Goal: Task Accomplishment & Management: Complete application form

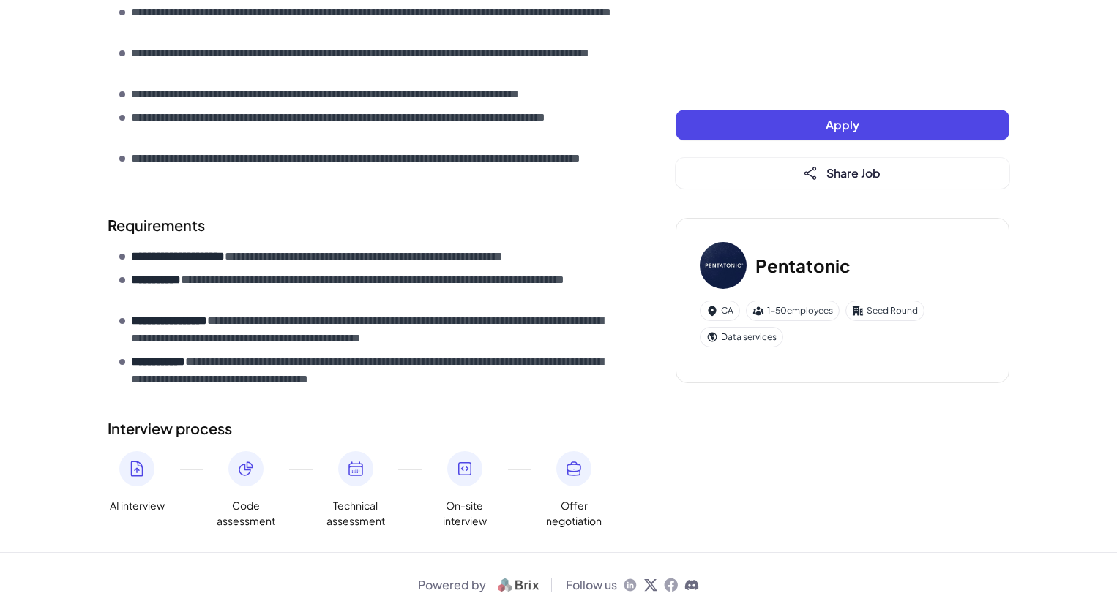
scroll to position [624, 0]
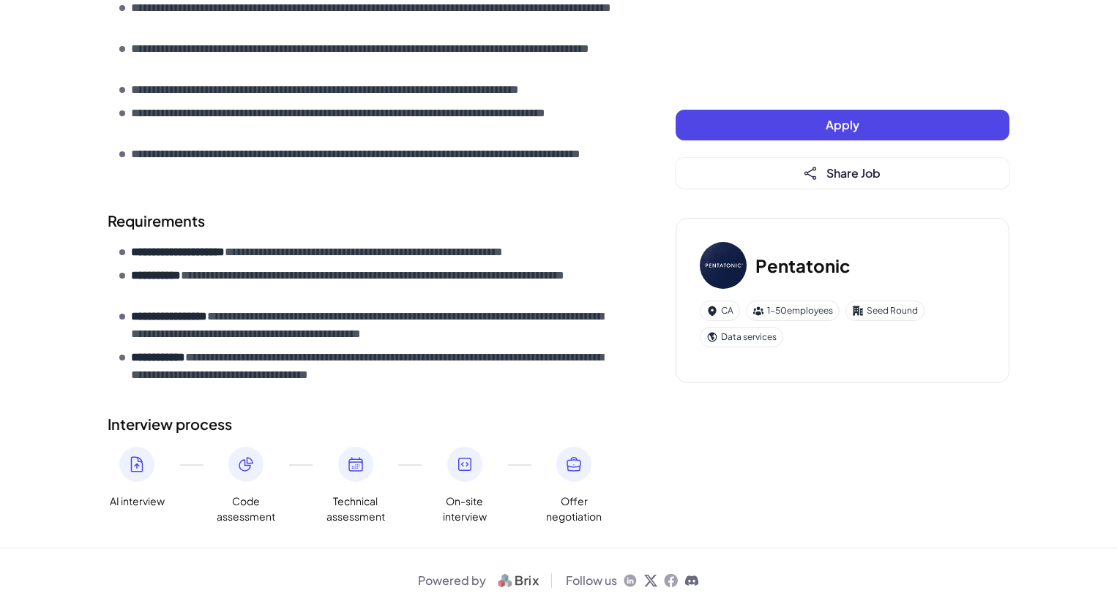
click at [855, 130] on span "Apply" at bounding box center [842, 124] width 34 height 15
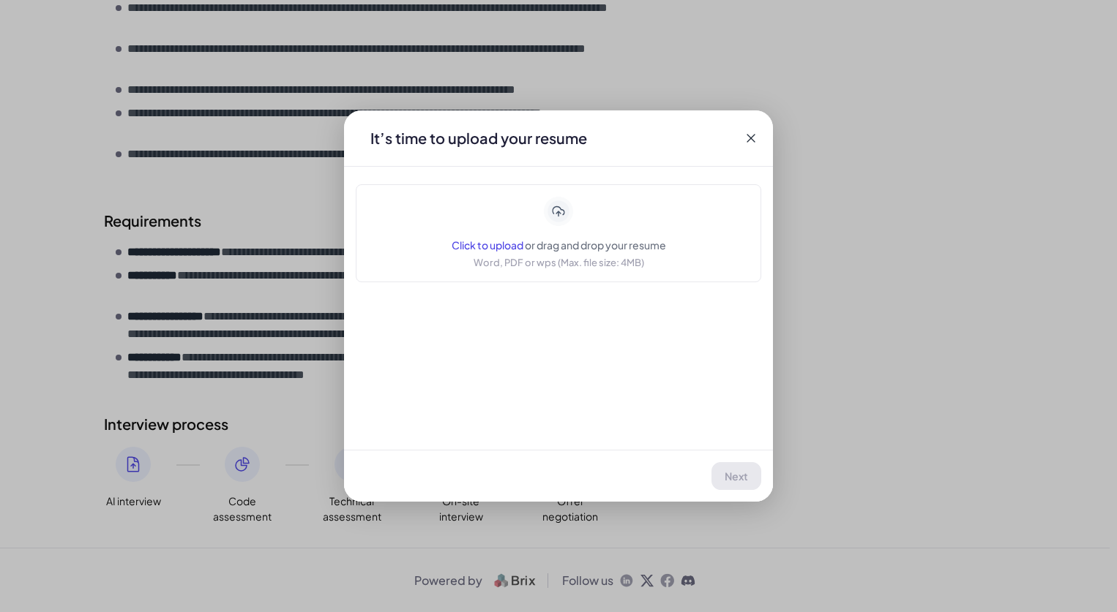
click at [489, 247] on span "Click to upload" at bounding box center [487, 245] width 72 height 13
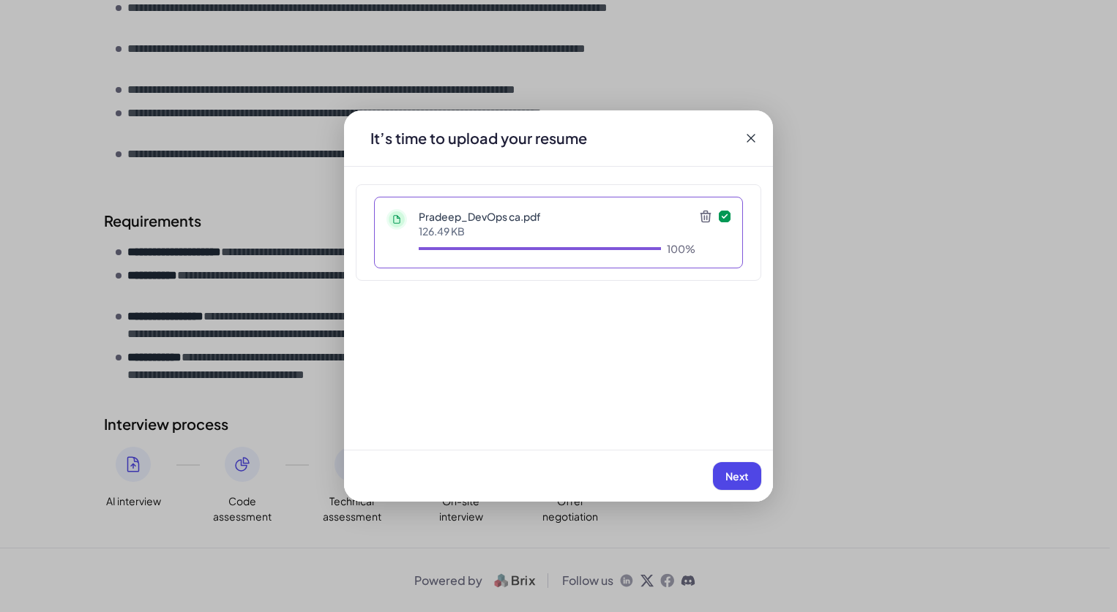
click at [742, 476] on span "Next" at bounding box center [736, 476] width 23 height 13
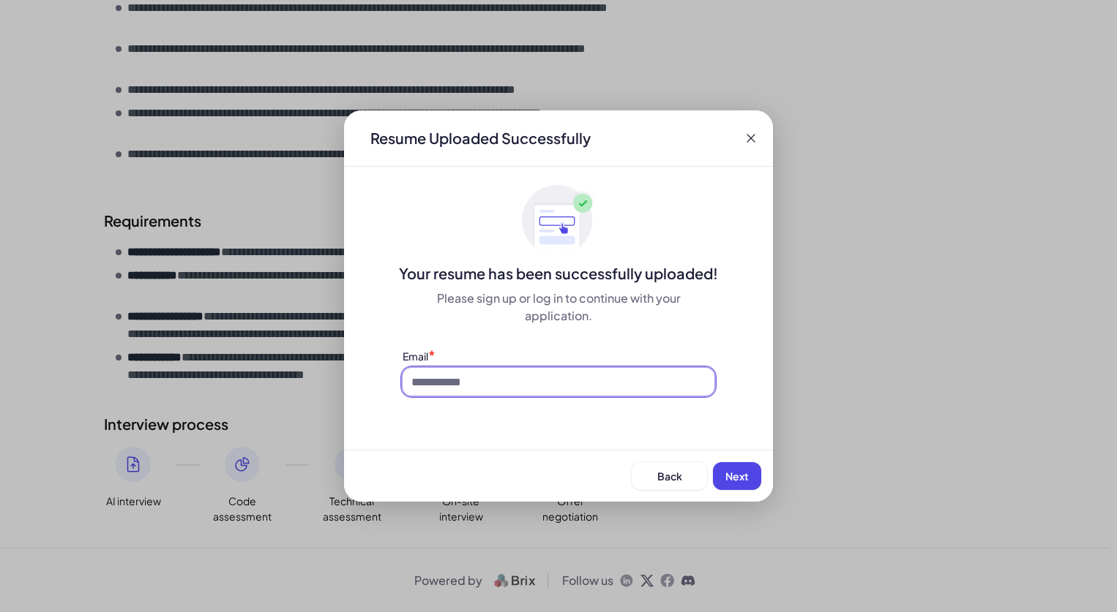
click at [577, 386] on input at bounding box center [558, 382] width 312 height 28
type input "**********"
click at [741, 481] on span "Next" at bounding box center [736, 476] width 23 height 13
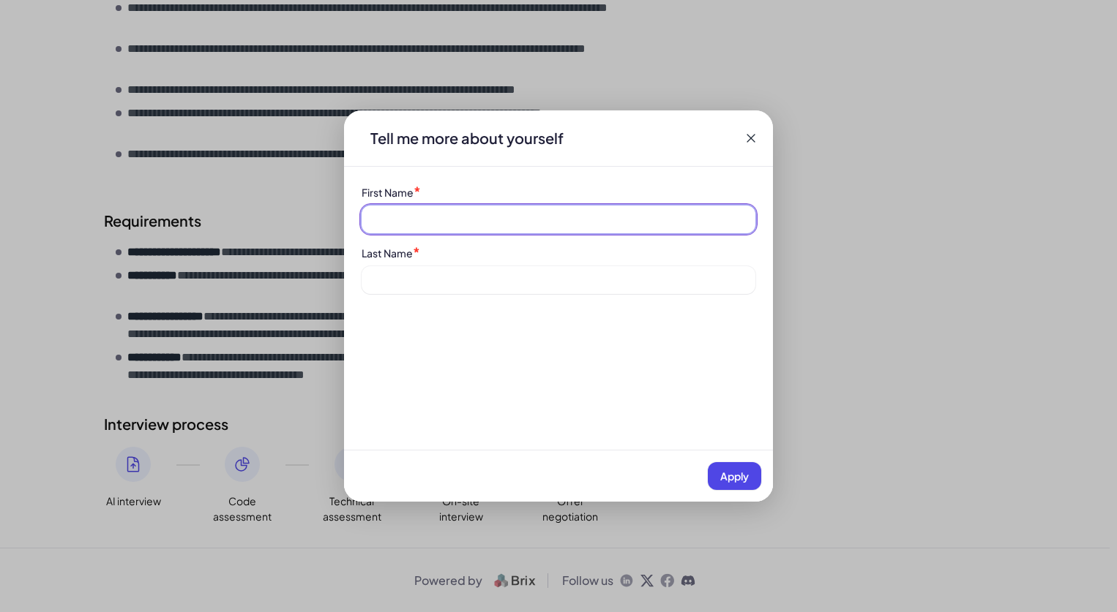
click at [485, 226] on input at bounding box center [558, 220] width 394 height 28
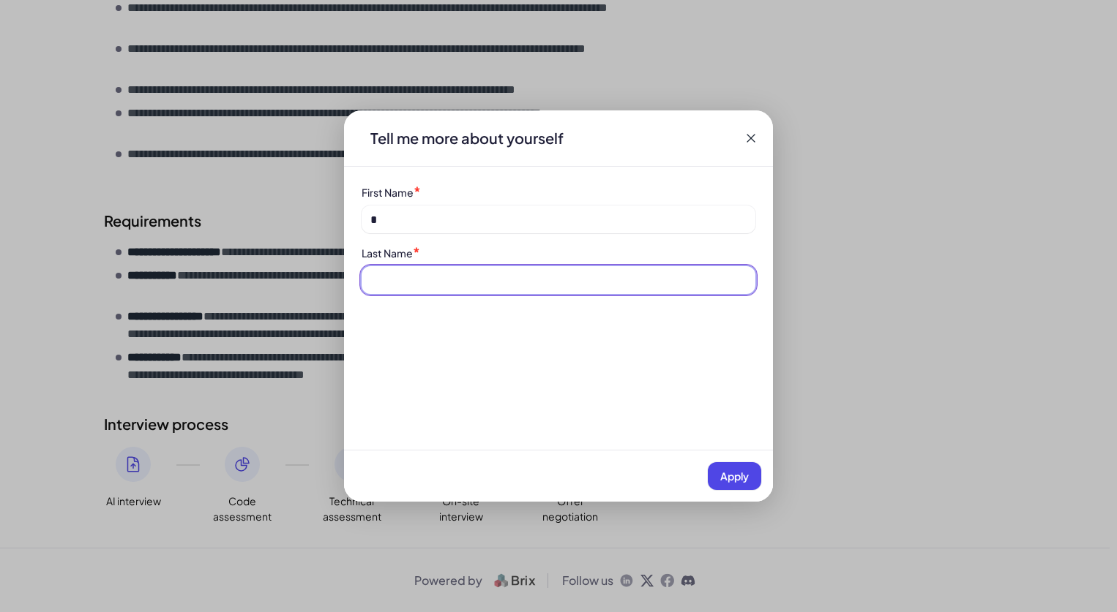
click at [379, 280] on input at bounding box center [558, 280] width 394 height 28
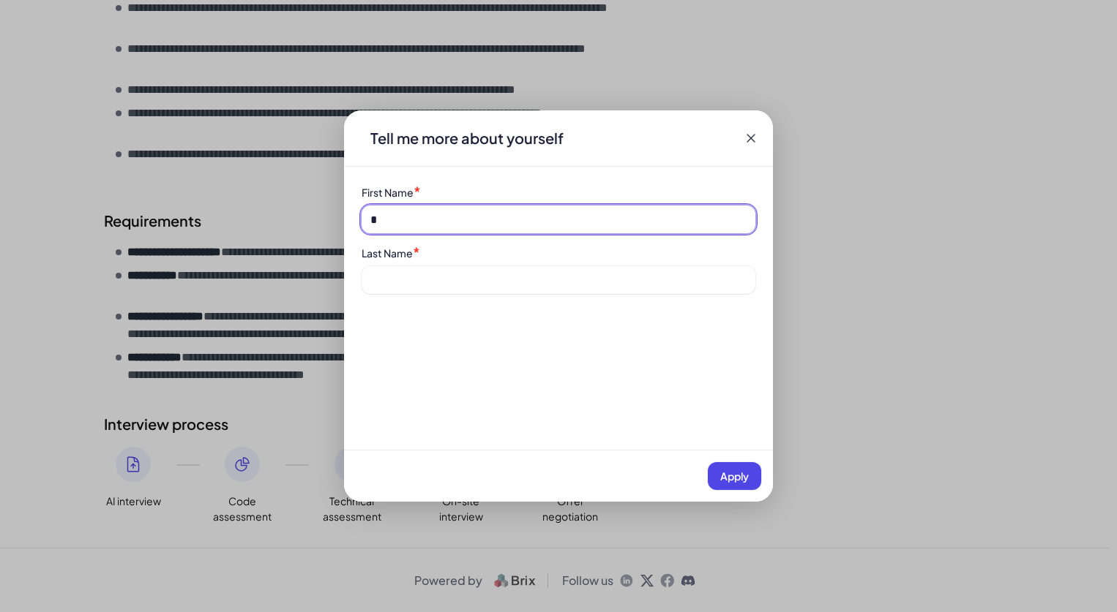
click at [421, 210] on input "*" at bounding box center [558, 220] width 394 height 28
type input "*******"
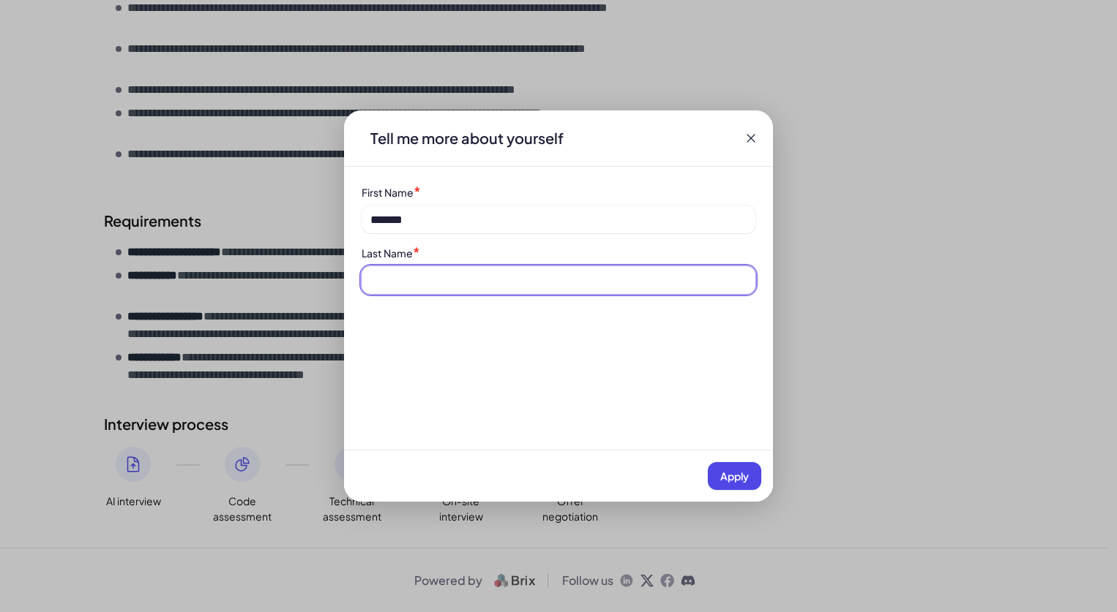
click at [397, 273] on input at bounding box center [558, 280] width 394 height 28
type input "**********"
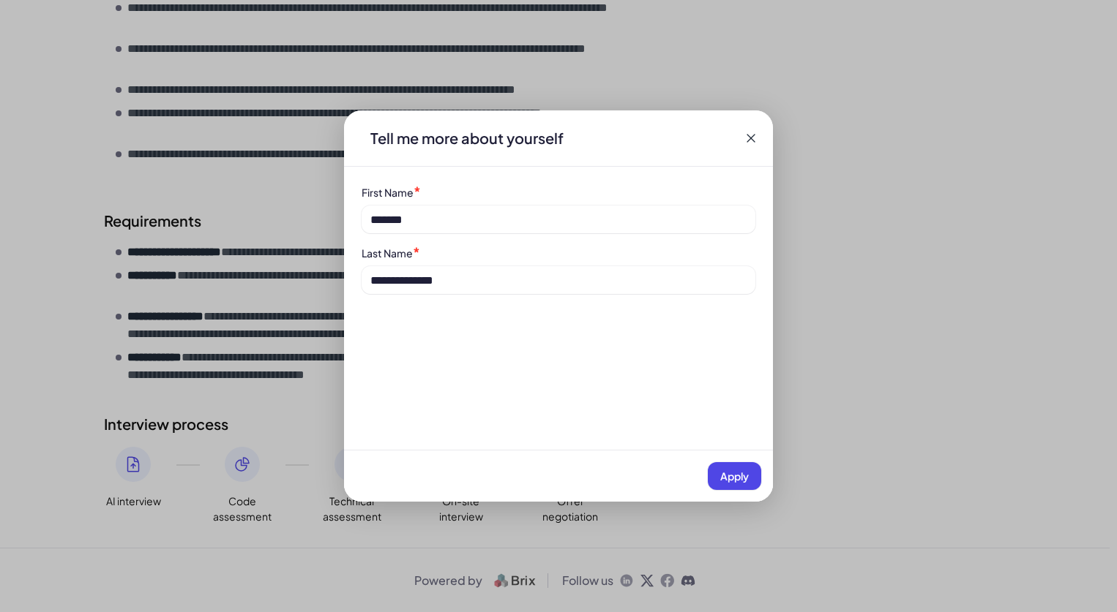
click at [738, 478] on span "Apply" at bounding box center [734, 476] width 29 height 13
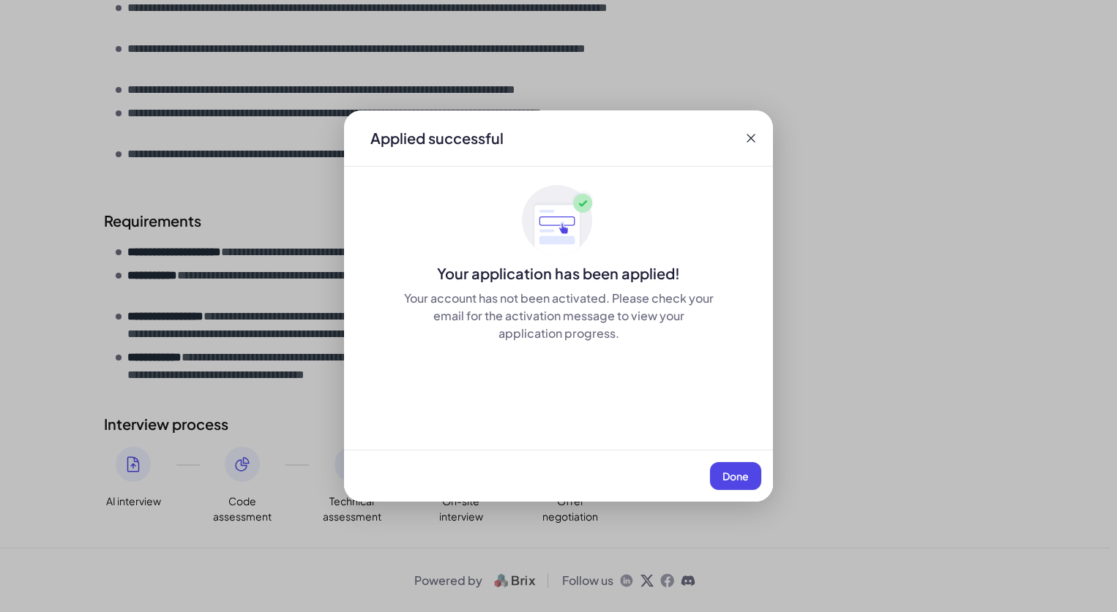
click at [738, 478] on span "Done" at bounding box center [735, 476] width 26 height 13
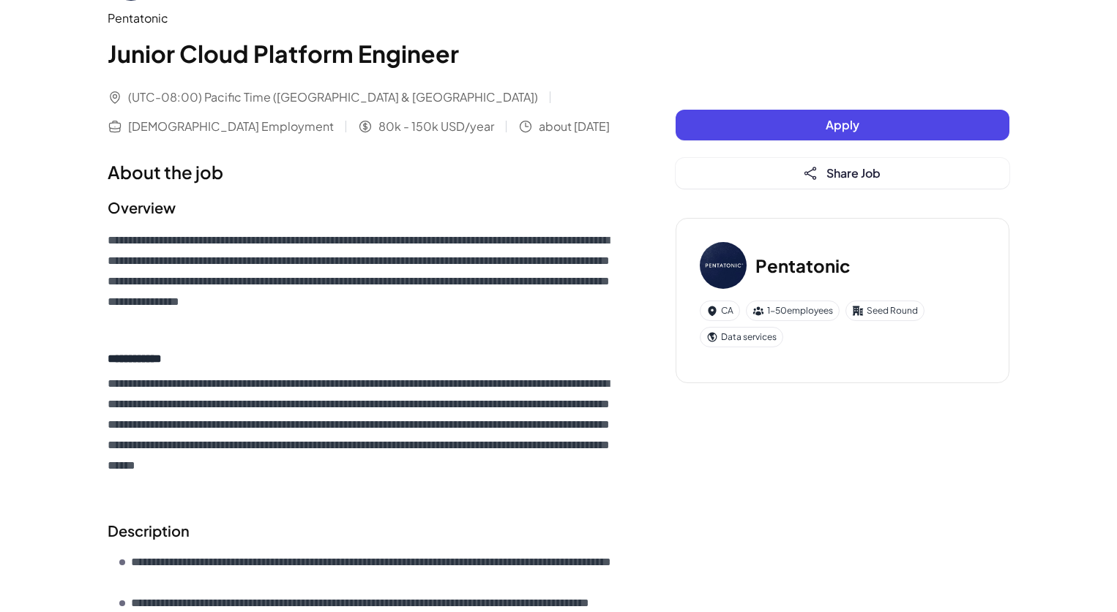
scroll to position [0, 0]
